Goal: Task Accomplishment & Management: Manage account settings

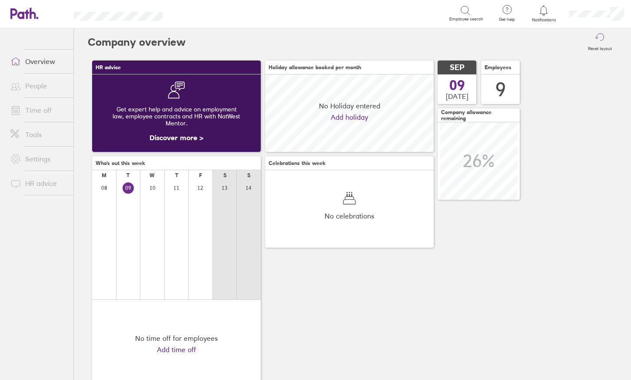
scroll to position [77, 169]
click at [40, 110] on link "Time off" at bounding box center [38, 109] width 70 height 17
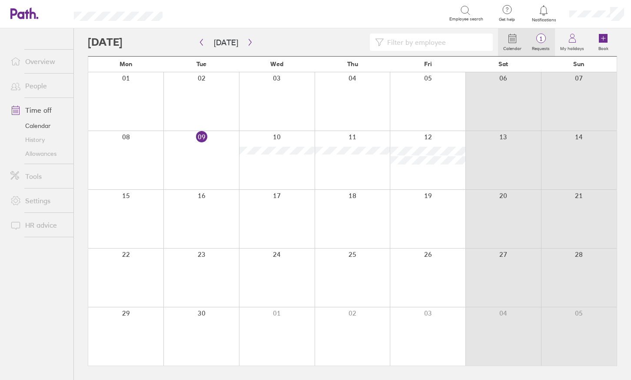
click at [543, 34] on circle at bounding box center [541, 38] width 9 height 9
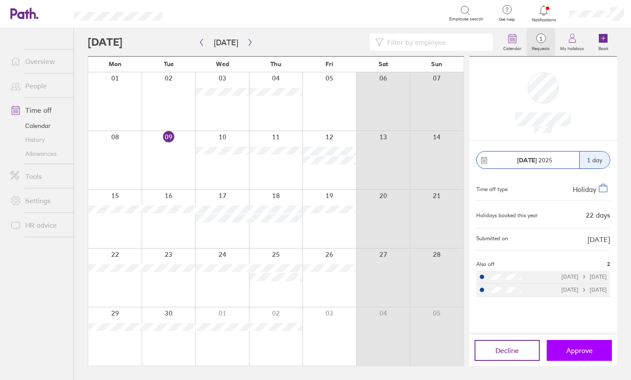
click at [581, 347] on span "Approve" at bounding box center [580, 350] width 27 height 8
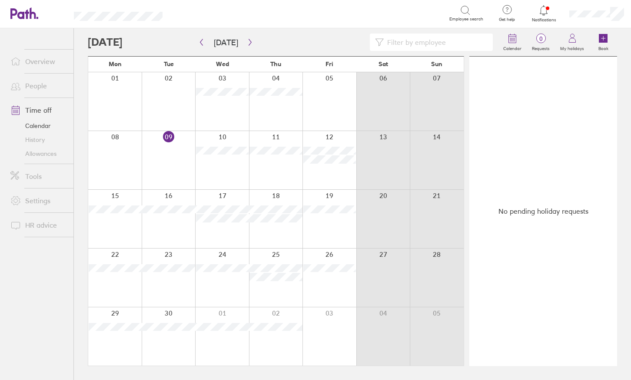
click at [546, 16] on div at bounding box center [544, 10] width 28 height 12
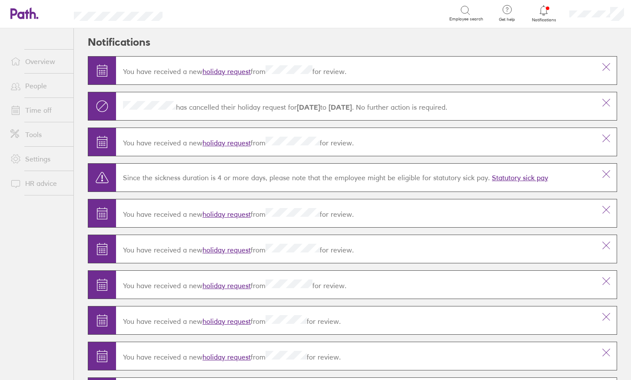
click at [35, 107] on link "Time off" at bounding box center [38, 109] width 70 height 17
